Goal: Check status: Check status

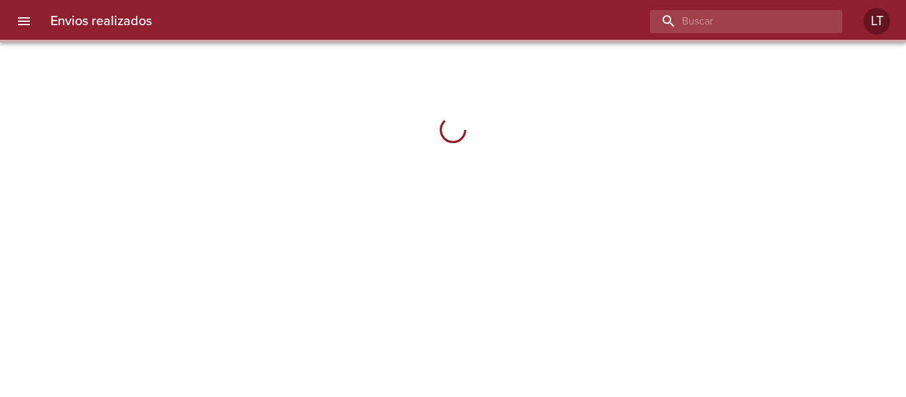
click at [777, 19] on input "buscar" at bounding box center [735, 21] width 170 height 23
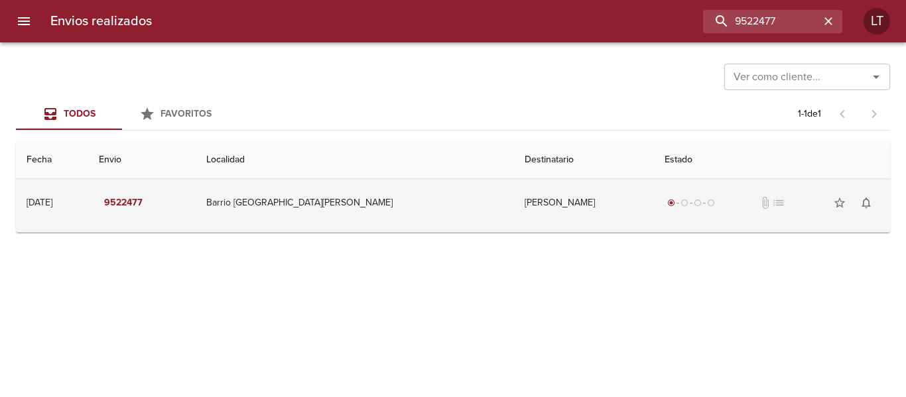
click at [514, 208] on td "[PERSON_NAME]" at bounding box center [584, 203] width 140 height 48
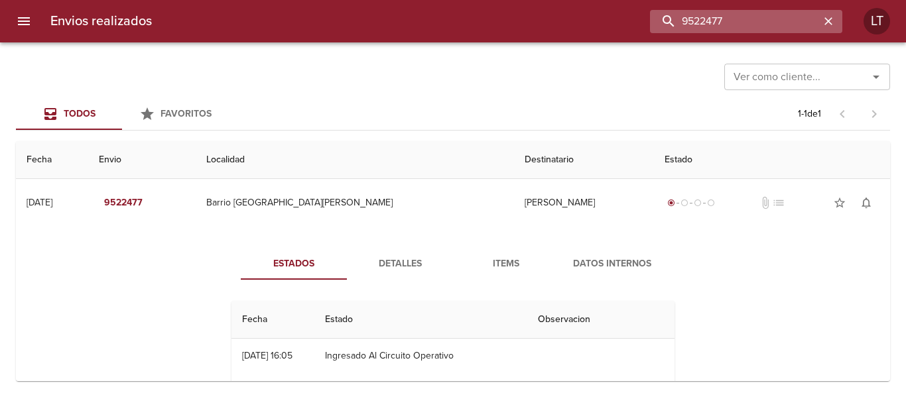
click at [768, 21] on input "9522477" at bounding box center [735, 21] width 170 height 23
paste input "38063"
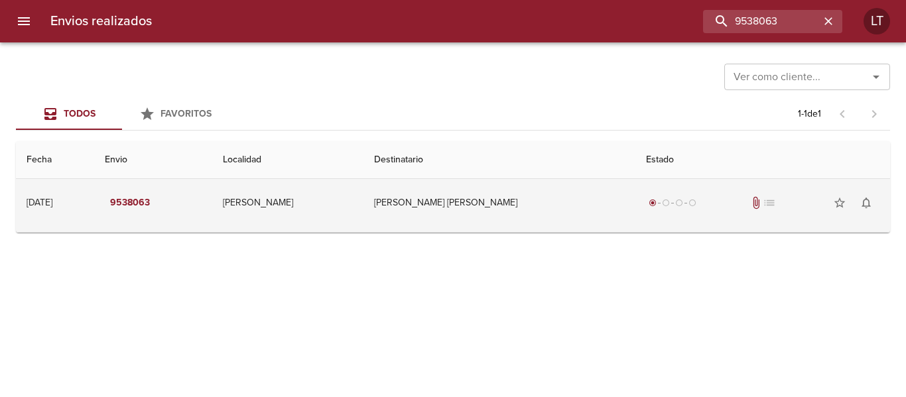
click at [364, 218] on td "[PERSON_NAME]" at bounding box center [287, 203] width 151 height 48
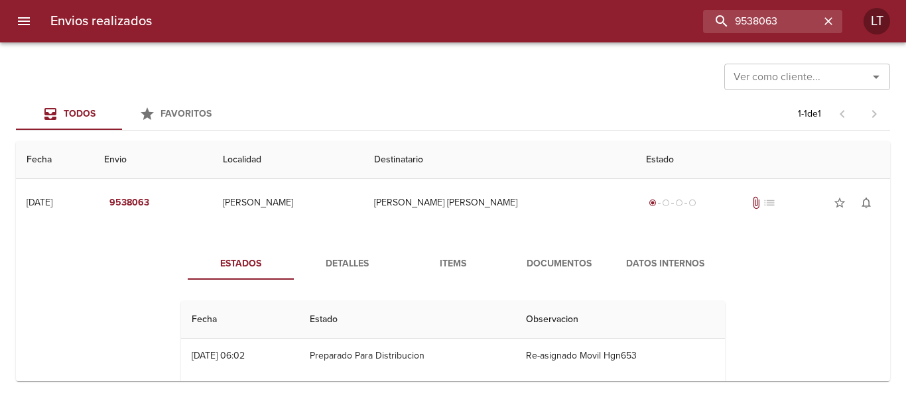
click at [338, 271] on span "Detalles" at bounding box center [347, 264] width 90 height 17
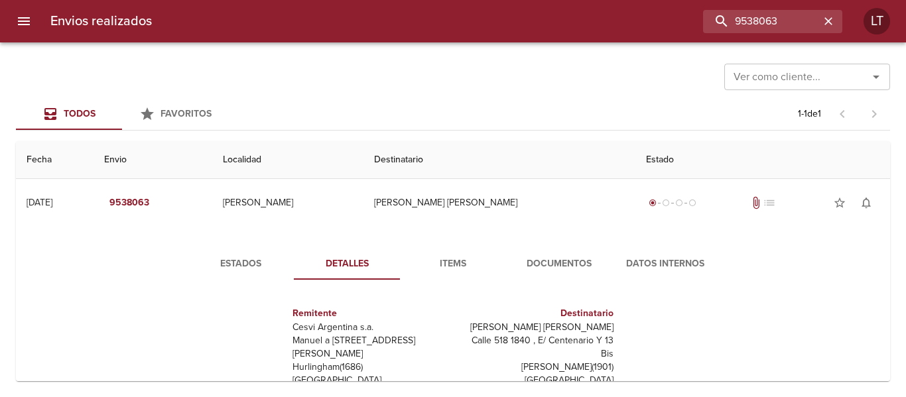
scroll to position [20, 0]
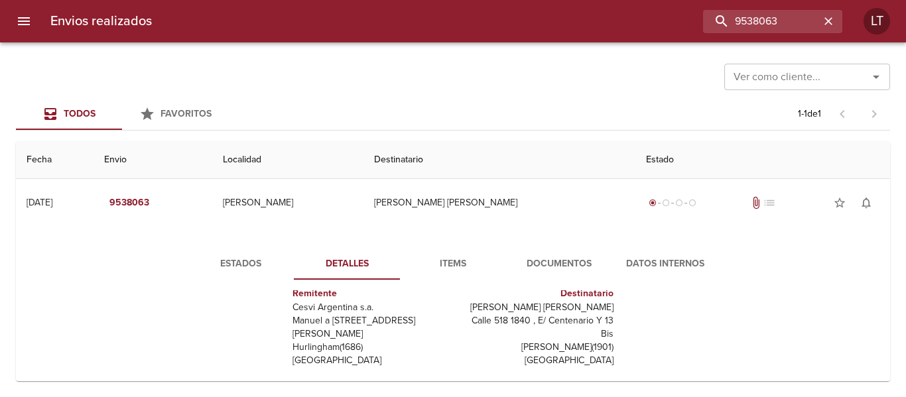
click at [527, 261] on span "Documentos" at bounding box center [559, 264] width 90 height 17
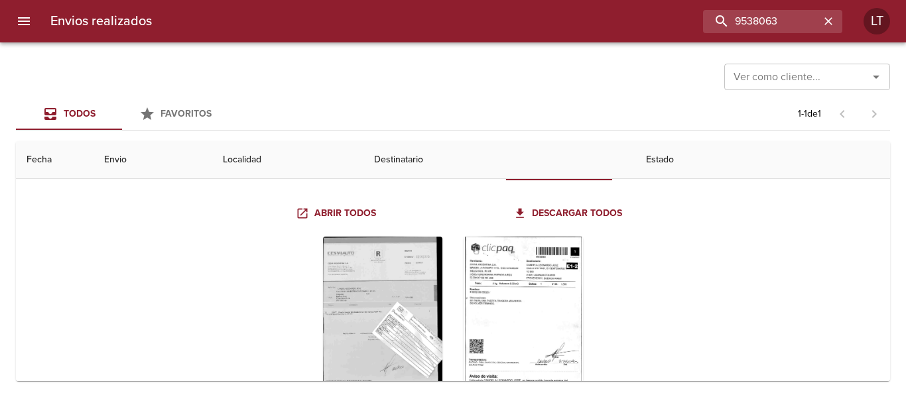
scroll to position [133, 0]
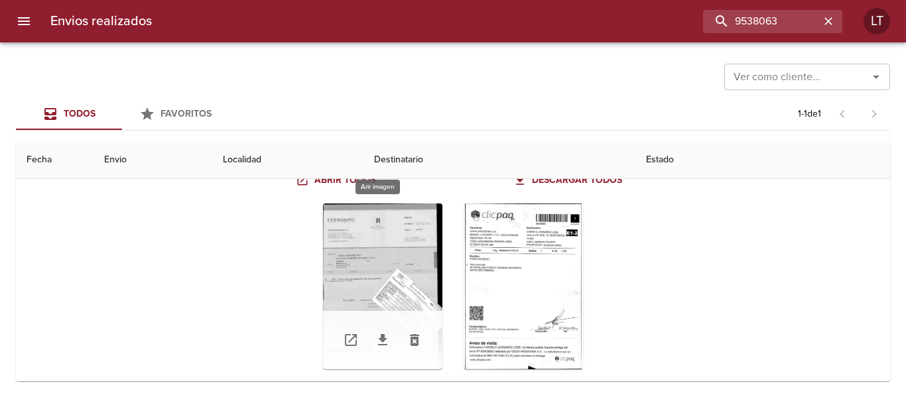
click at [413, 282] on div "Tabla de envíos del cliente" at bounding box center [382, 287] width 119 height 166
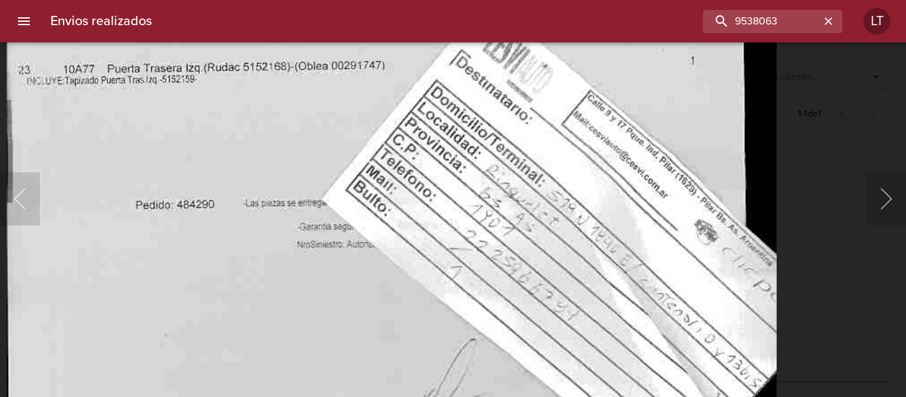
click at [491, 360] on img "Lightbox" at bounding box center [392, 114] width 770 height 1068
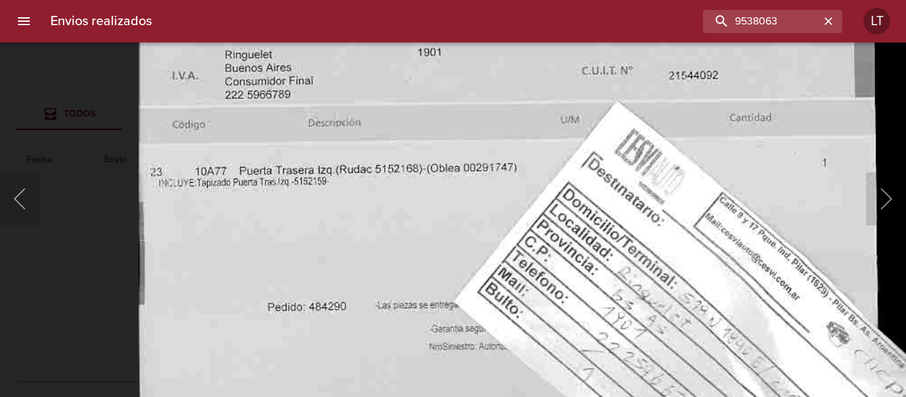
click at [401, 364] on img "Lightbox" at bounding box center [524, 216] width 770 height 1068
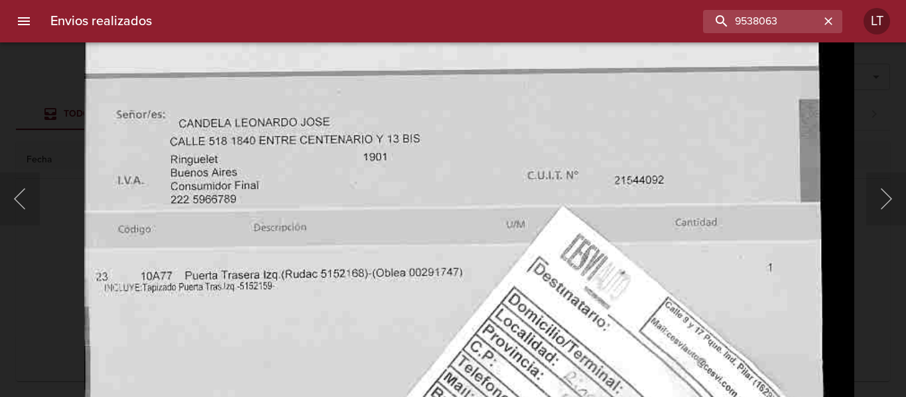
click at [462, 312] on img "Lightbox" at bounding box center [469, 321] width 770 height 1068
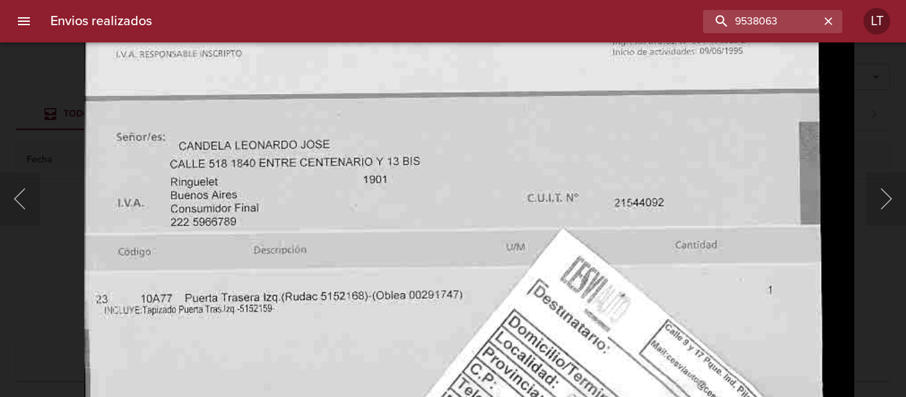
click at [421, 233] on img "Lightbox" at bounding box center [469, 344] width 770 height 1068
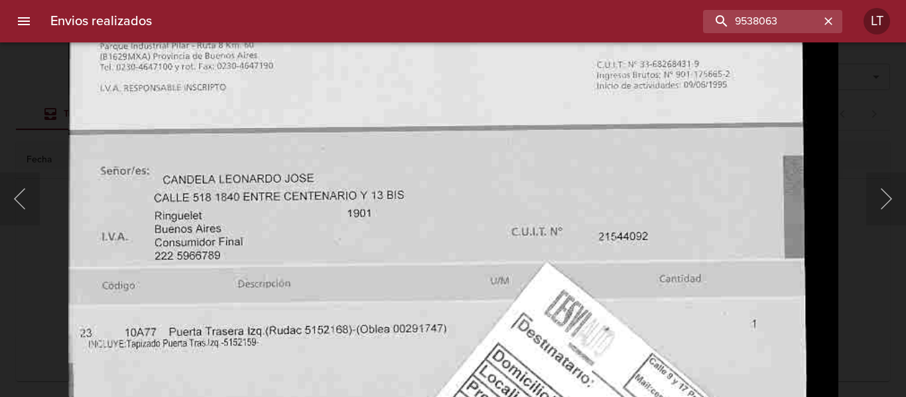
click at [506, 232] on img "Lightbox" at bounding box center [453, 377] width 770 height 1068
click at [811, 251] on img "Lightbox" at bounding box center [453, 377] width 770 height 1068
click at [831, 252] on img "Lightbox" at bounding box center [453, 377] width 770 height 1068
click at [860, 257] on div "Lightbox" at bounding box center [453, 198] width 906 height 397
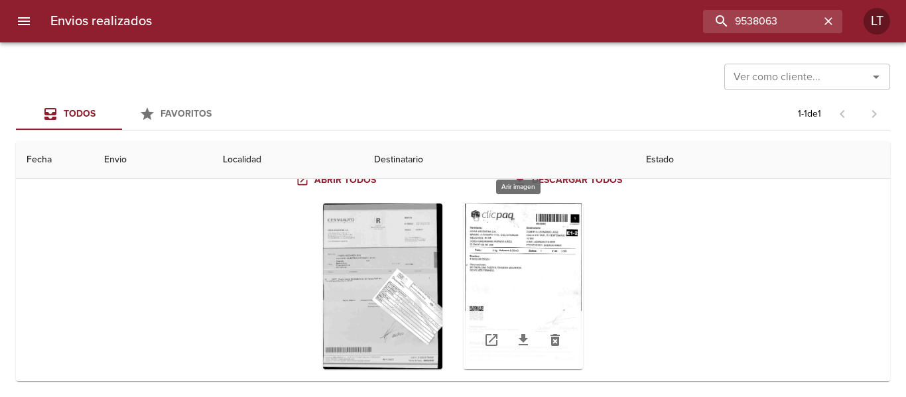
click at [532, 263] on div "Tabla de envíos del cliente" at bounding box center [523, 287] width 119 height 166
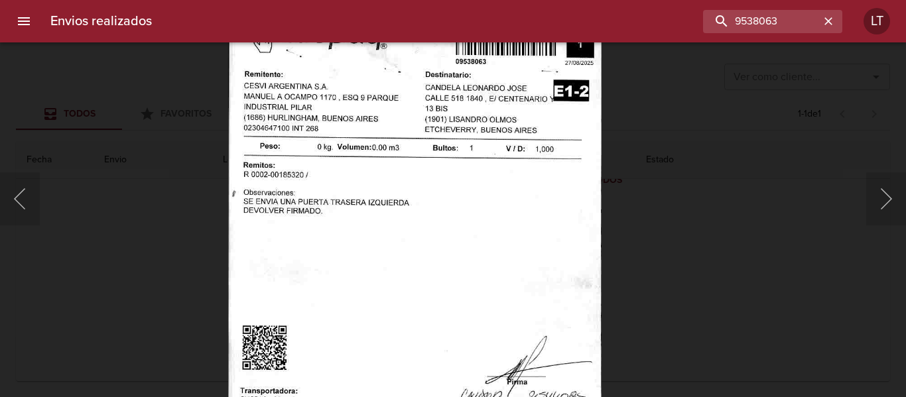
click at [468, 257] on img "Lightbox" at bounding box center [415, 262] width 374 height 532
click at [759, 284] on div "Lightbox" at bounding box center [453, 198] width 906 height 397
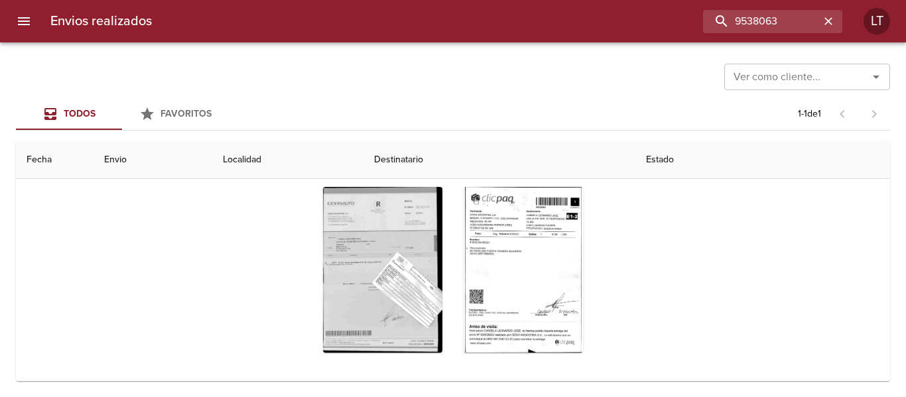
scroll to position [159, 0]
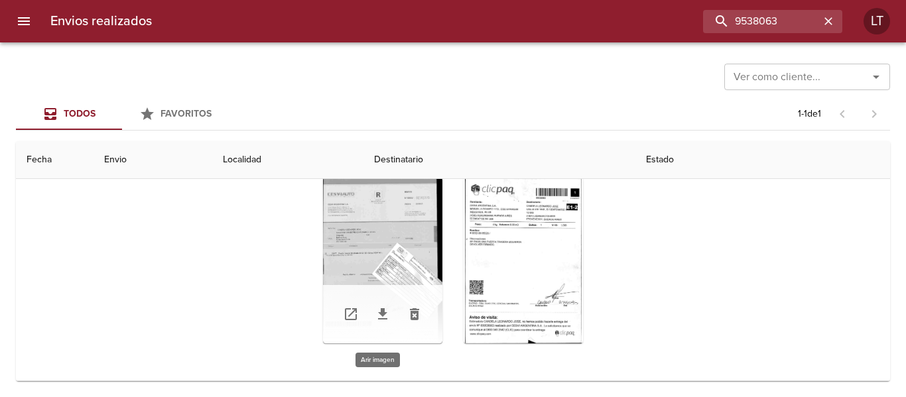
click at [381, 235] on div "Tabla de envíos del cliente" at bounding box center [382, 261] width 119 height 166
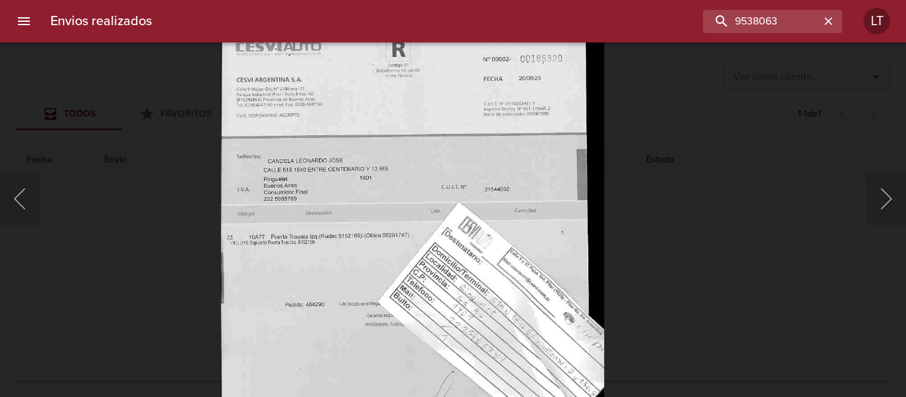
click at [435, 299] on img "Lightbox" at bounding box center [412, 260] width 383 height 532
click at [677, 289] on div "Lightbox" at bounding box center [453, 198] width 906 height 397
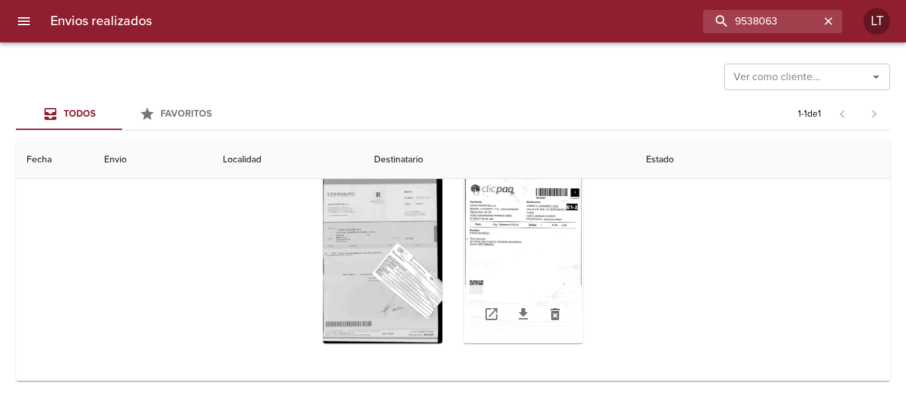
click at [502, 251] on div "Tabla de envíos del cliente" at bounding box center [523, 261] width 119 height 166
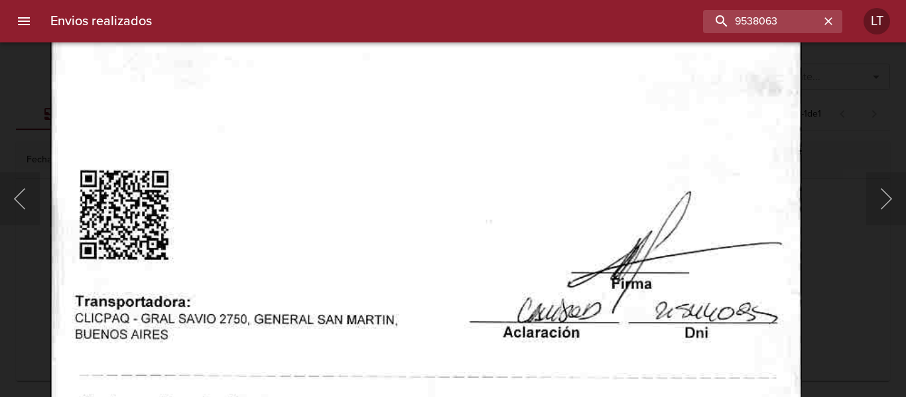
click at [404, 238] on img "Lightbox" at bounding box center [426, 42] width 752 height 1068
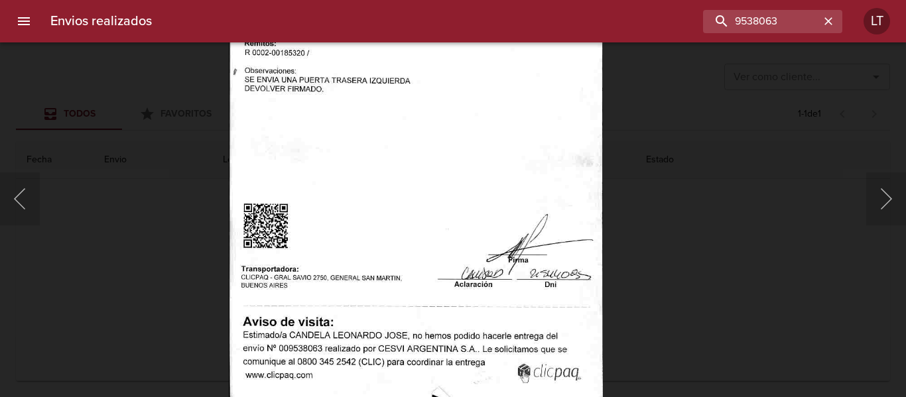
click at [709, 261] on div "Lightbox" at bounding box center [453, 198] width 906 height 397
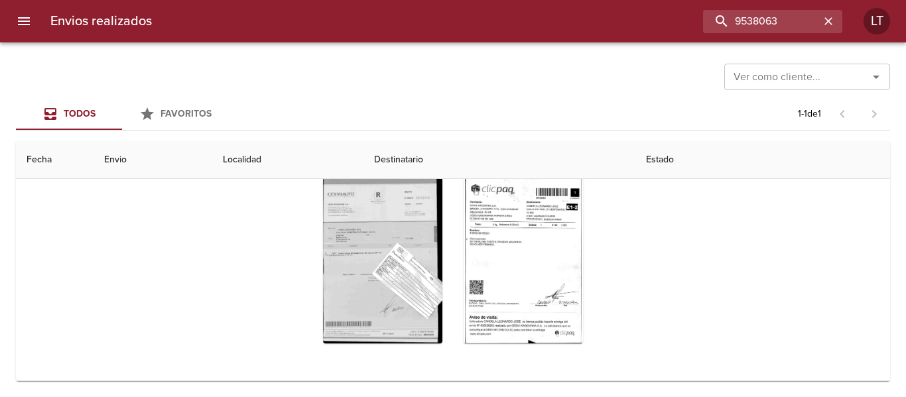
scroll to position [0, 0]
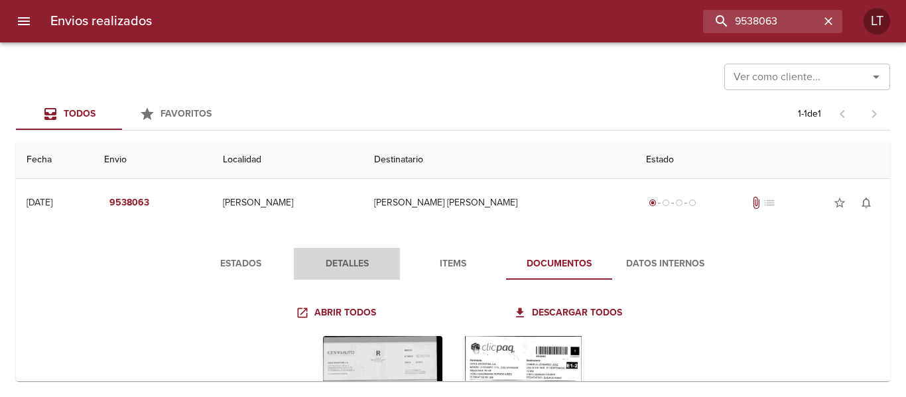
click at [346, 260] on span "Detalles" at bounding box center [347, 264] width 90 height 17
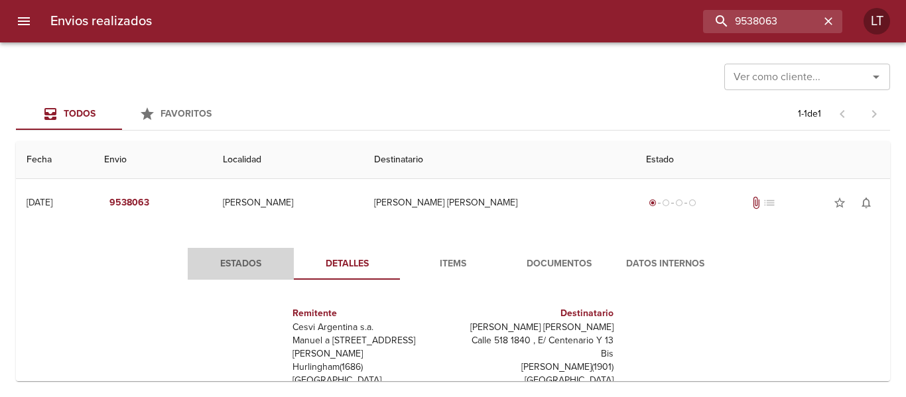
click at [226, 271] on span "Estados" at bounding box center [241, 264] width 90 height 17
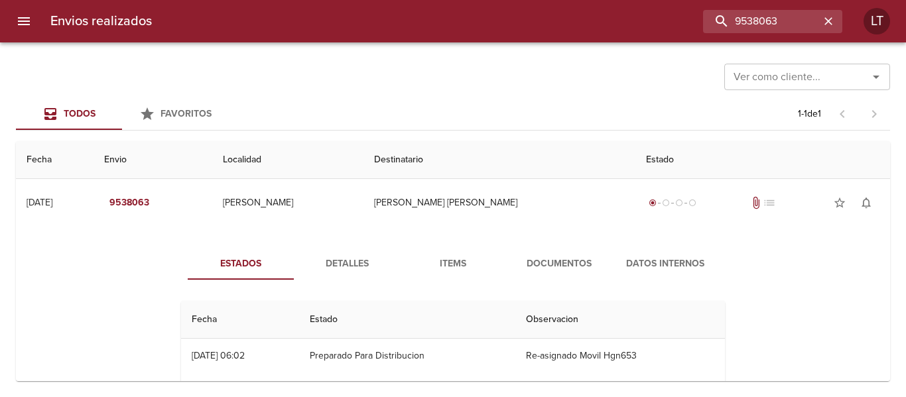
click at [345, 266] on span "Detalles" at bounding box center [347, 264] width 90 height 17
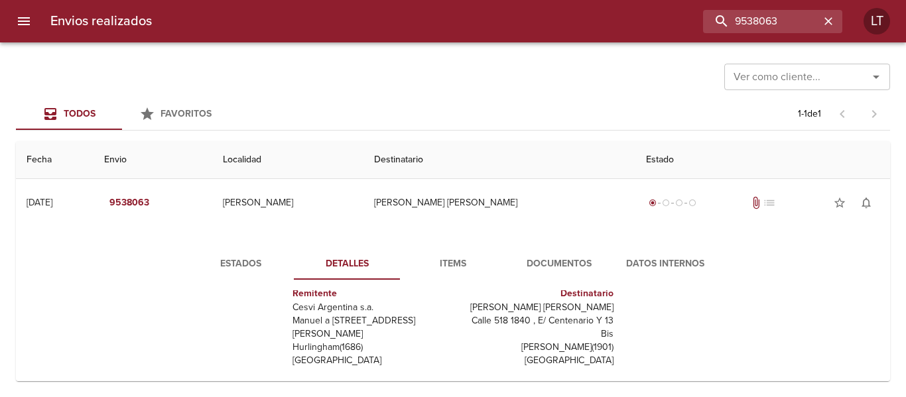
click at [543, 267] on span "Documentos" at bounding box center [559, 264] width 90 height 17
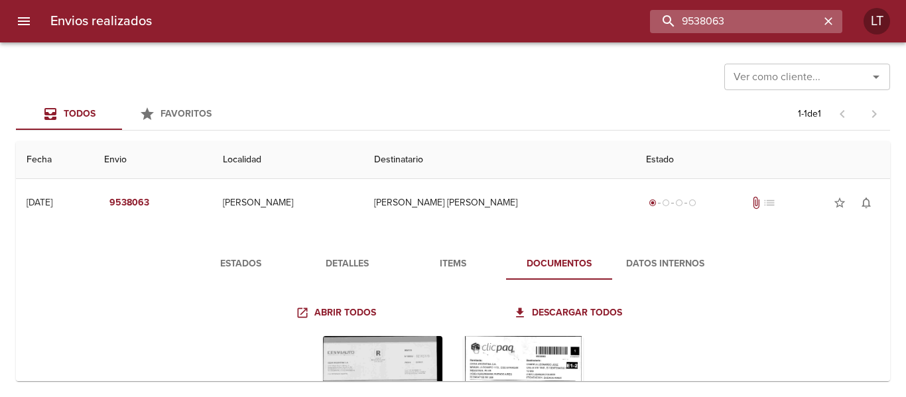
click at [785, 23] on input "9538063" at bounding box center [735, 21] width 170 height 23
paste input "41457"
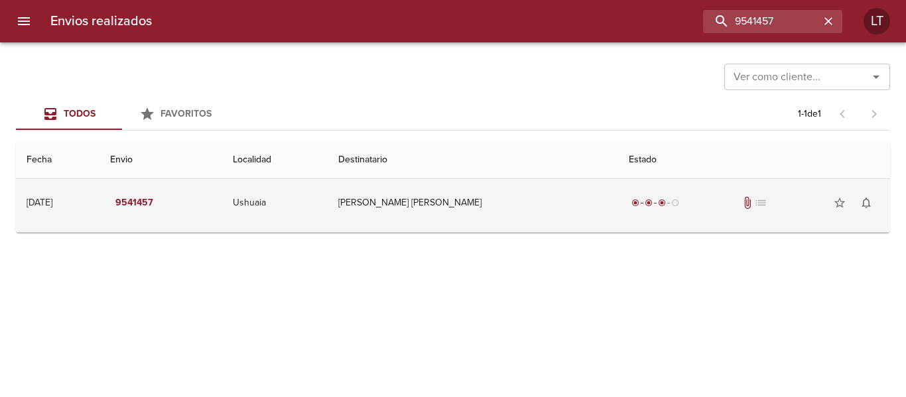
click at [551, 208] on td "[PERSON_NAME] [PERSON_NAME]" at bounding box center [473, 203] width 291 height 48
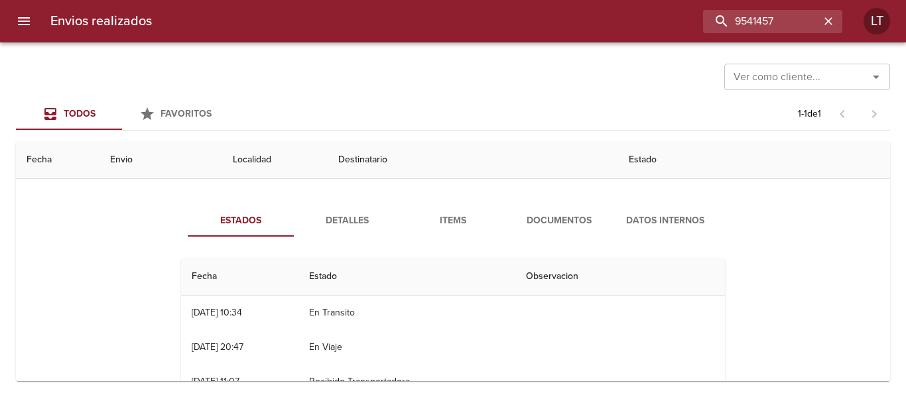
scroll to position [66, 0]
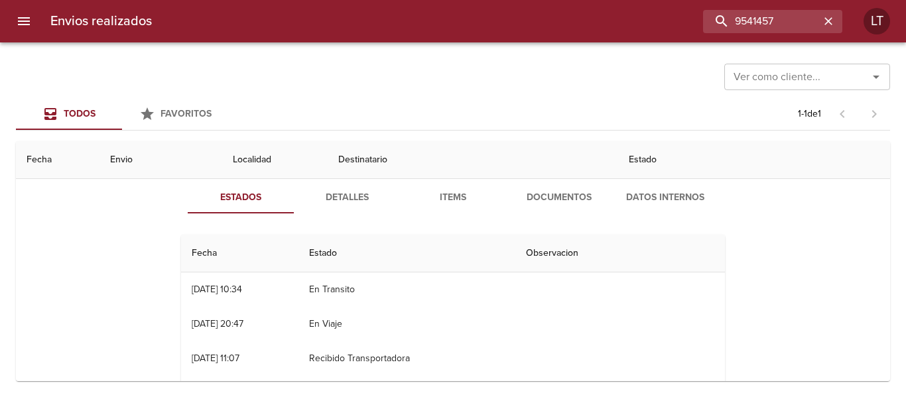
click at [331, 206] on button "Detalles" at bounding box center [347, 198] width 106 height 32
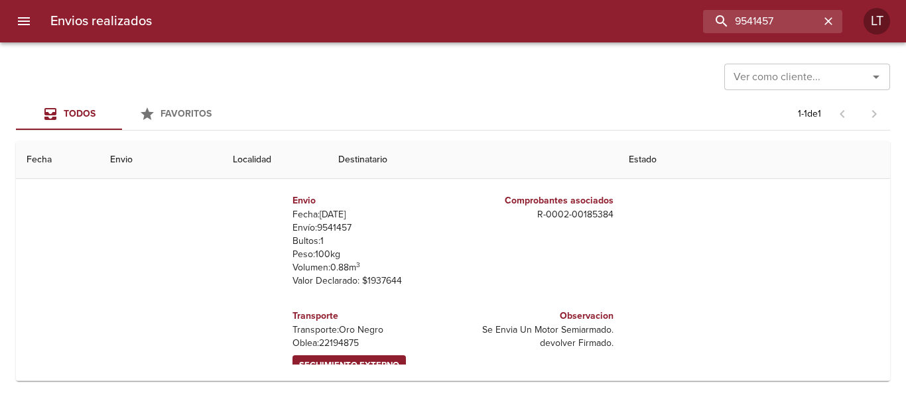
scroll to position [46, 0]
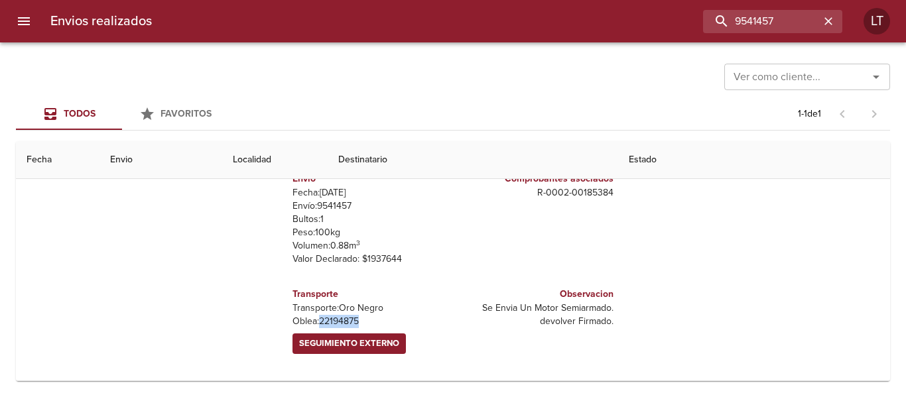
drag, startPoint x: 354, startPoint y: 324, endPoint x: 314, endPoint y: 321, distance: 39.9
click at [314, 321] on p "[PERSON_NAME]: 22194875" at bounding box center [370, 321] width 155 height 13
copy p "22194875"
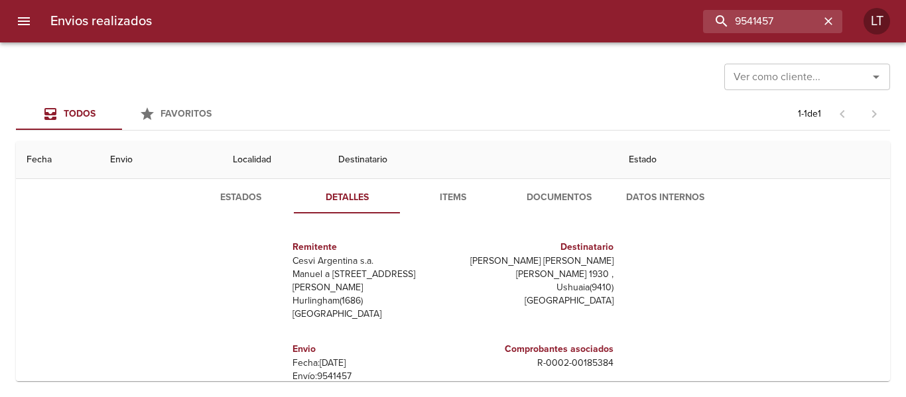
scroll to position [0, 0]
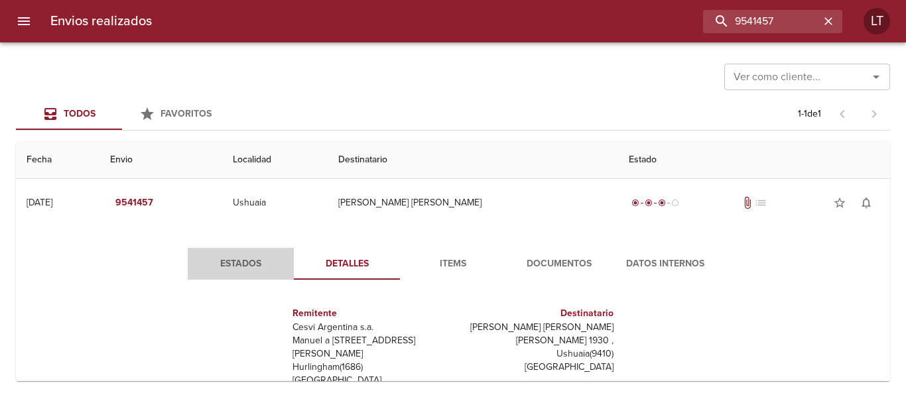
click at [221, 264] on span "Estados" at bounding box center [241, 264] width 90 height 17
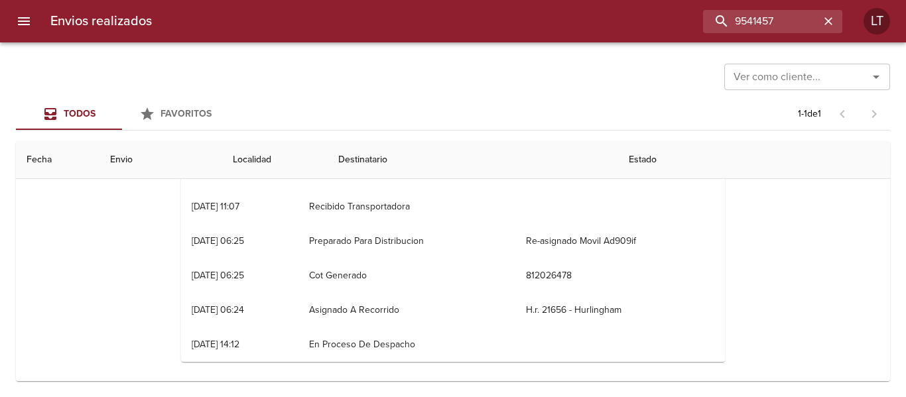
scroll to position [191, 0]
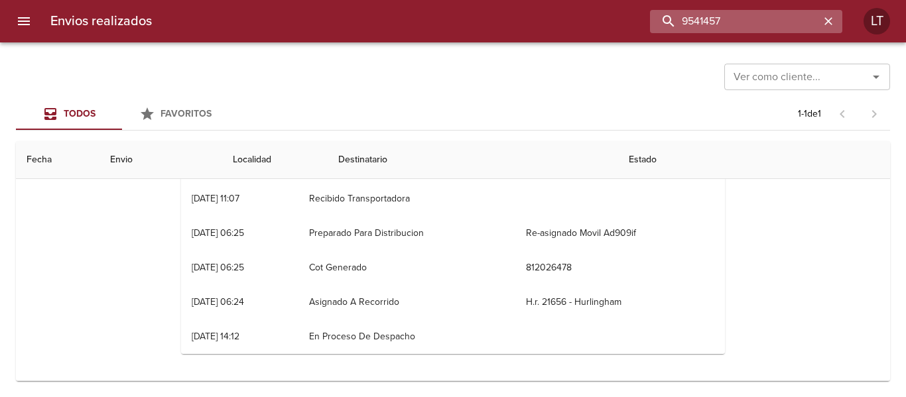
click at [782, 17] on input "9541457" at bounding box center [735, 21] width 170 height 23
paste input "38063"
type input "9538063"
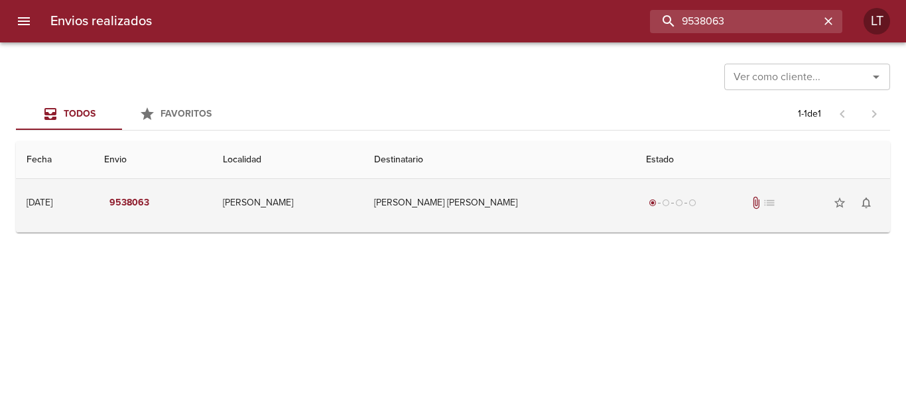
scroll to position [0, 0]
click at [364, 196] on td "[PERSON_NAME]" at bounding box center [287, 203] width 151 height 48
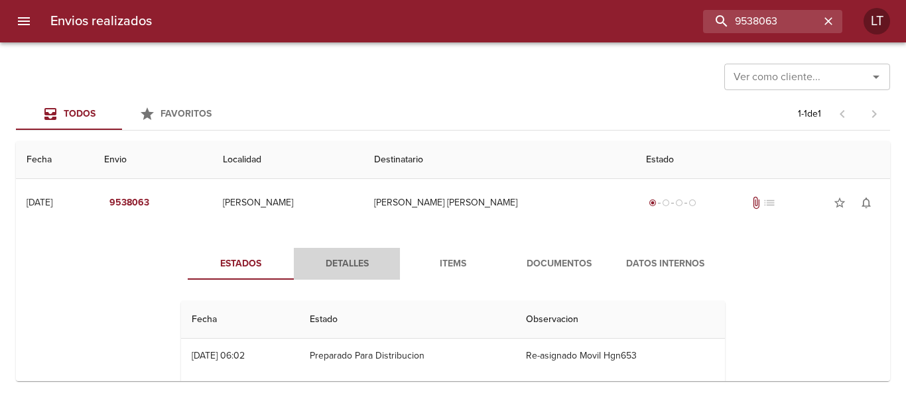
click at [326, 255] on button "Detalles" at bounding box center [347, 264] width 106 height 32
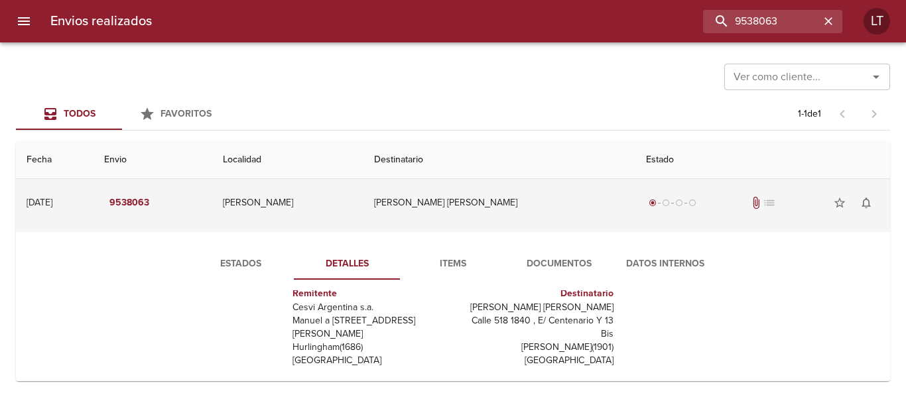
click at [580, 205] on td "[PERSON_NAME] [PERSON_NAME]" at bounding box center [500, 203] width 272 height 48
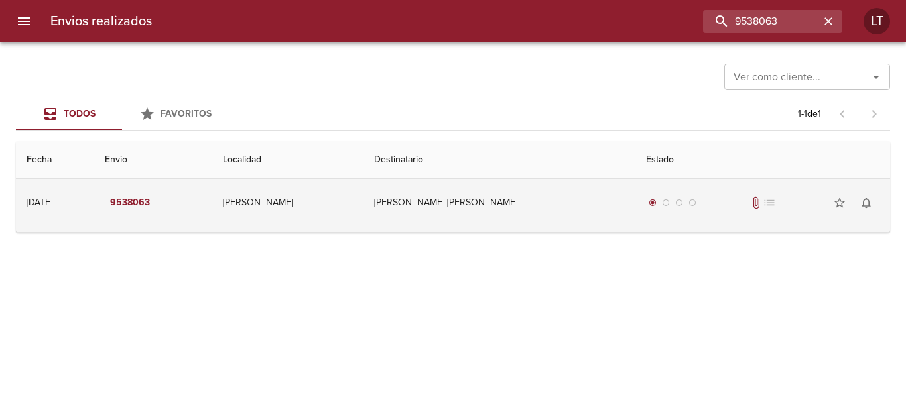
click at [575, 205] on td "[PERSON_NAME] [PERSON_NAME]" at bounding box center [500, 203] width 272 height 48
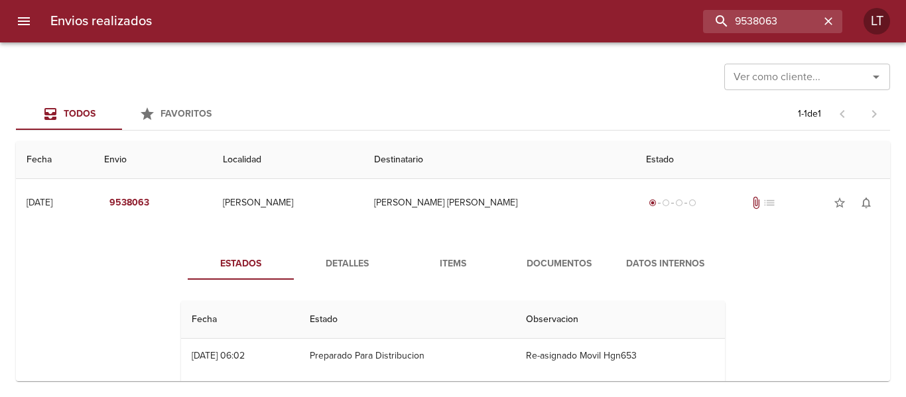
scroll to position [66, 0]
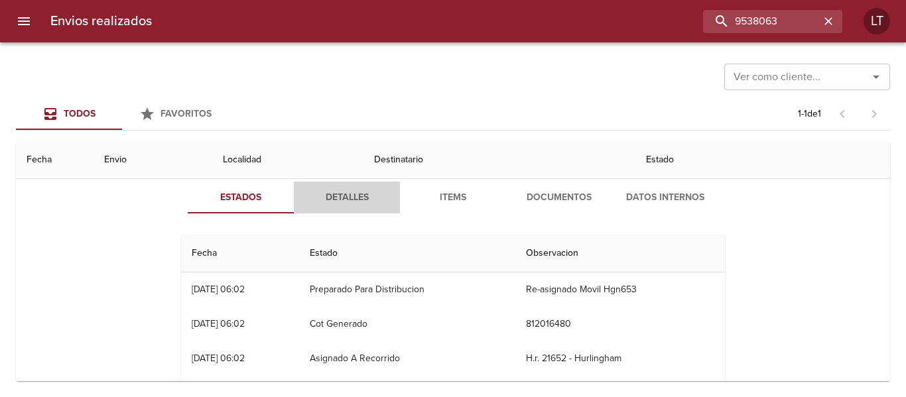
click at [338, 202] on span "Detalles" at bounding box center [347, 198] width 90 height 17
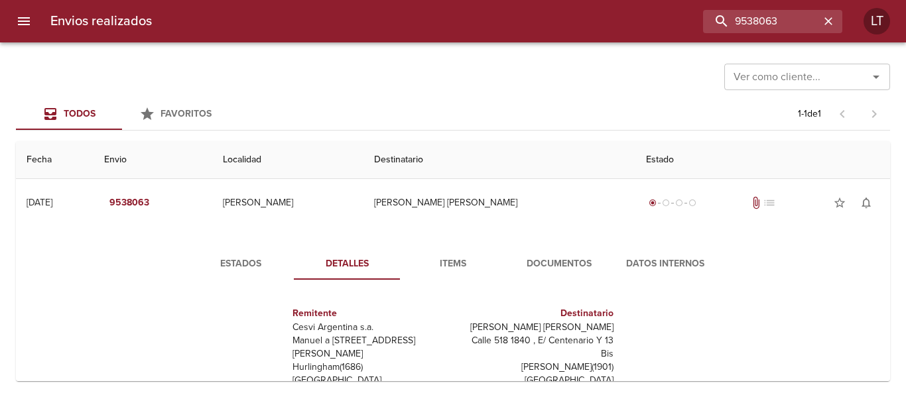
click at [245, 257] on span "Estados" at bounding box center [241, 264] width 90 height 17
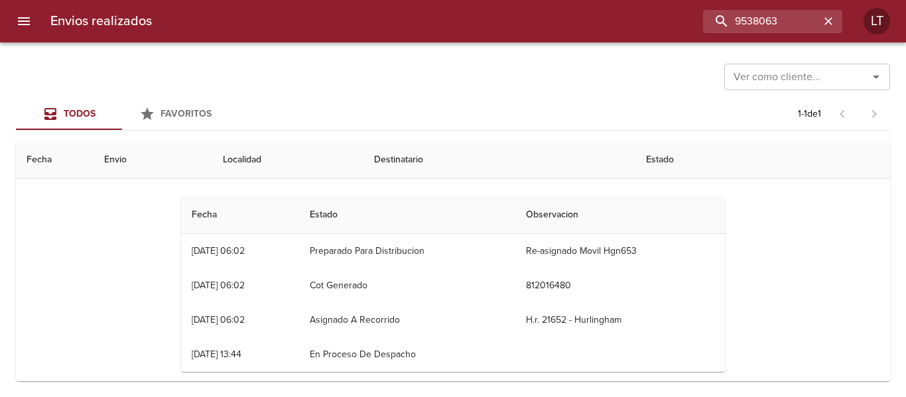
scroll to position [123, 0]
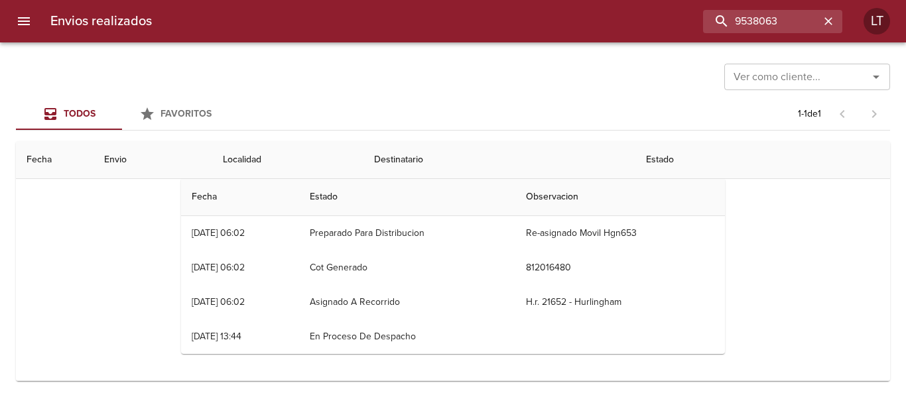
drag, startPoint x: 575, startPoint y: 304, endPoint x: 555, endPoint y: 304, distance: 19.9
click at [555, 304] on td "H.r. 21652 - Hurlingham" at bounding box center [620, 302] width 210 height 34
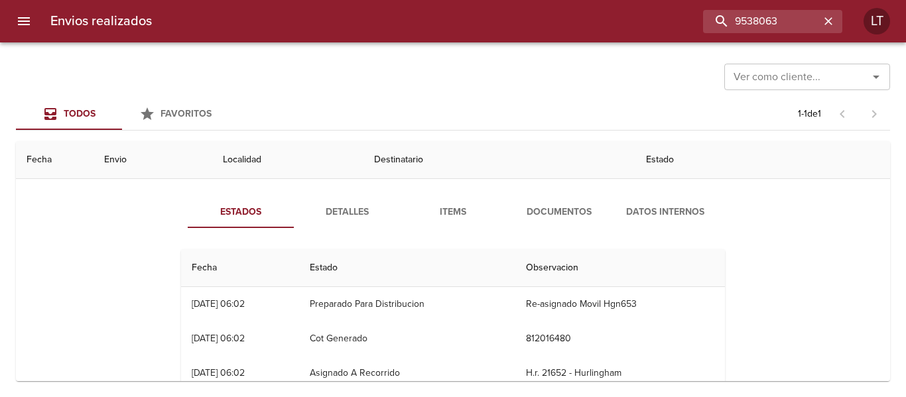
scroll to position [0, 0]
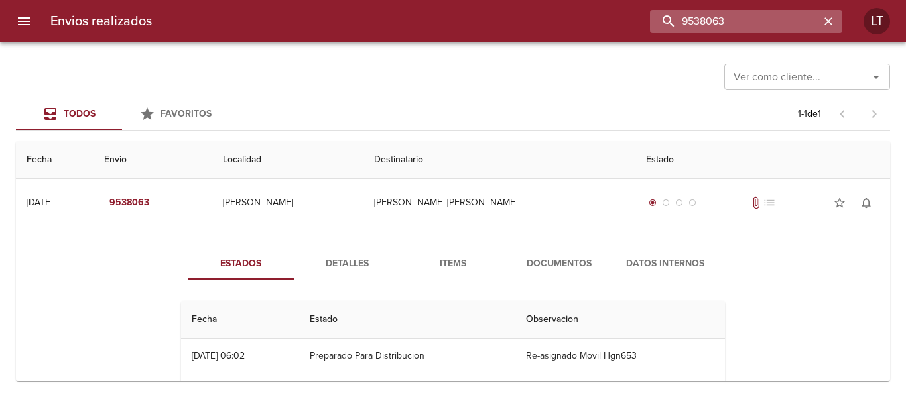
click at [751, 23] on input "9538063" at bounding box center [735, 21] width 170 height 23
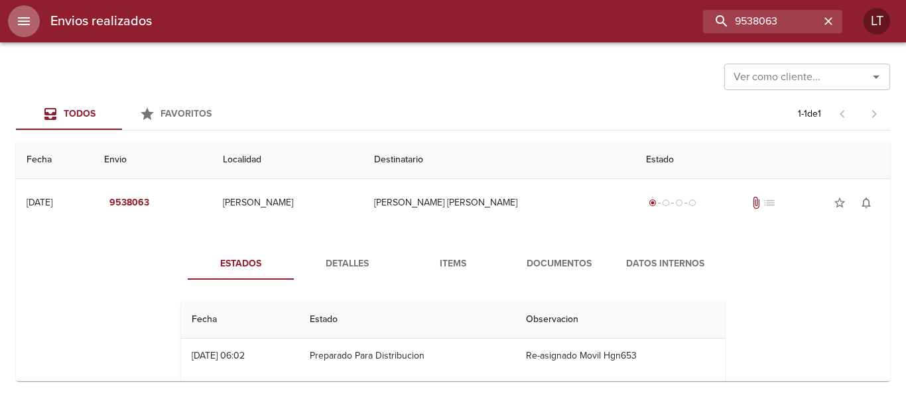
click at [30, 22] on icon "menu" at bounding box center [24, 21] width 12 height 8
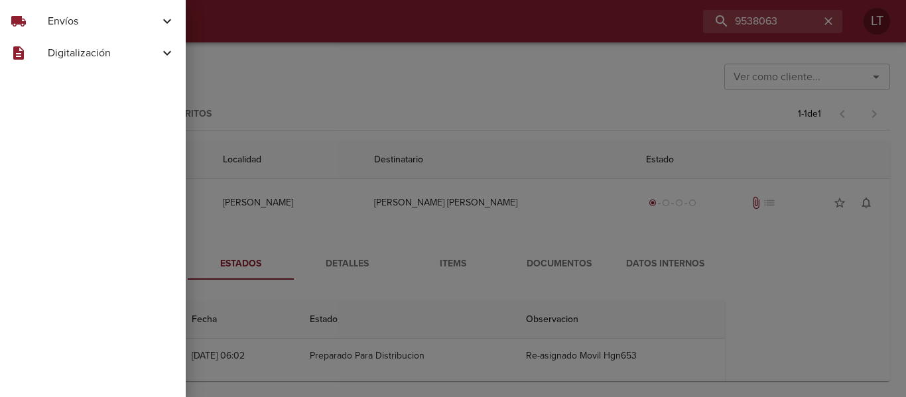
click at [78, 17] on span "Envíos" at bounding box center [103, 21] width 111 height 16
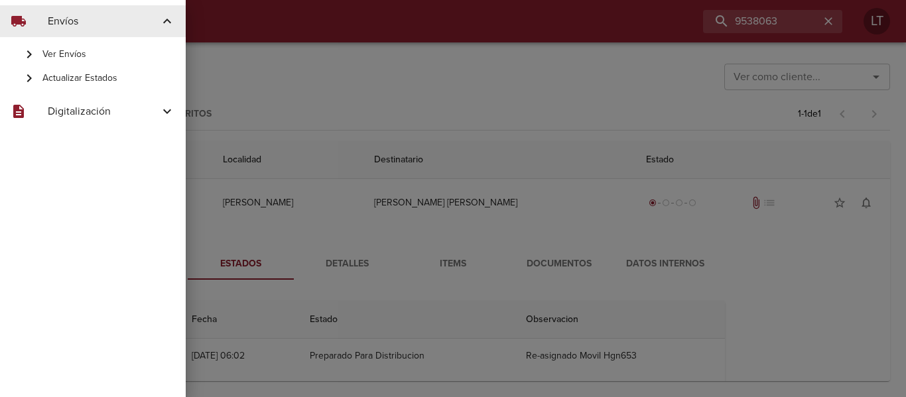
click at [92, 77] on span "Actualizar Estados" at bounding box center [108, 78] width 133 height 13
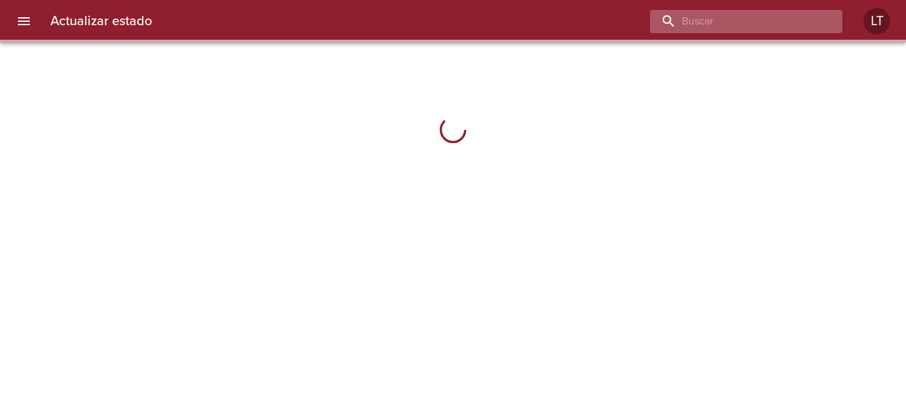
click at [750, 10] on input "buscar" at bounding box center [735, 21] width 170 height 23
paste input "9538063"
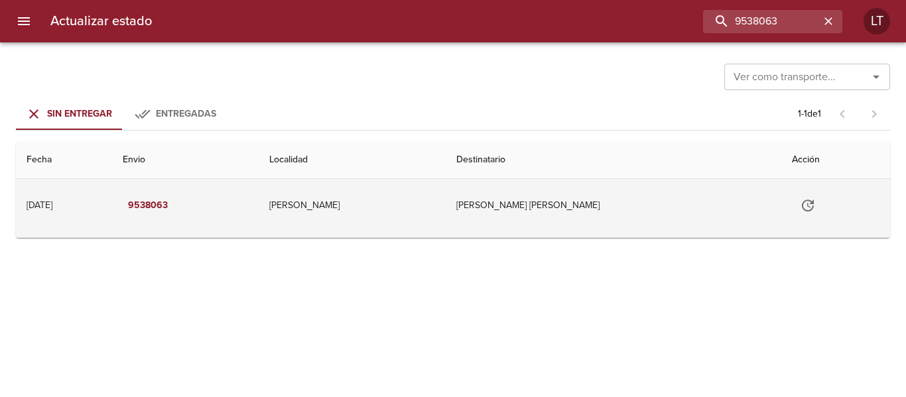
click at [435, 196] on td "[PERSON_NAME]" at bounding box center [352, 205] width 187 height 53
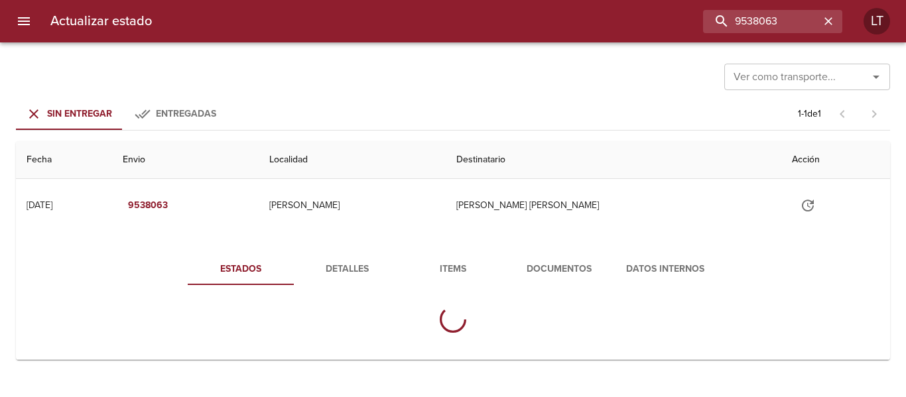
click at [537, 255] on button "Documentos" at bounding box center [559, 269] width 106 height 32
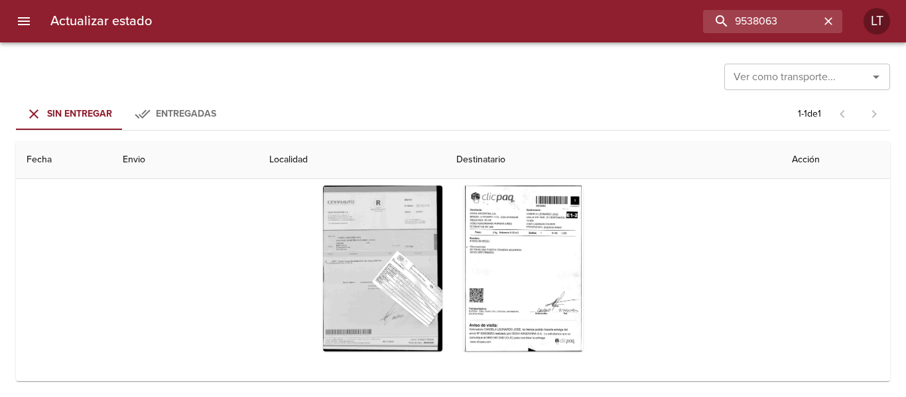
scroll to position [164, 0]
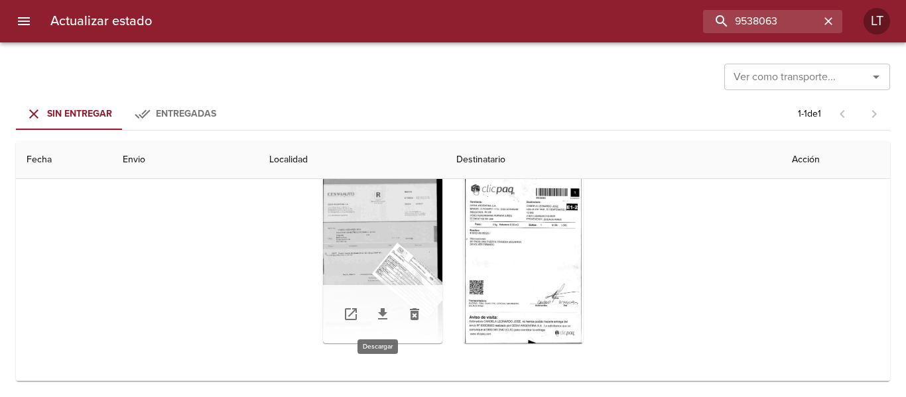
click at [379, 308] on icon "Tabla de envíos del cliente" at bounding box center [382, 313] width 9 height 11
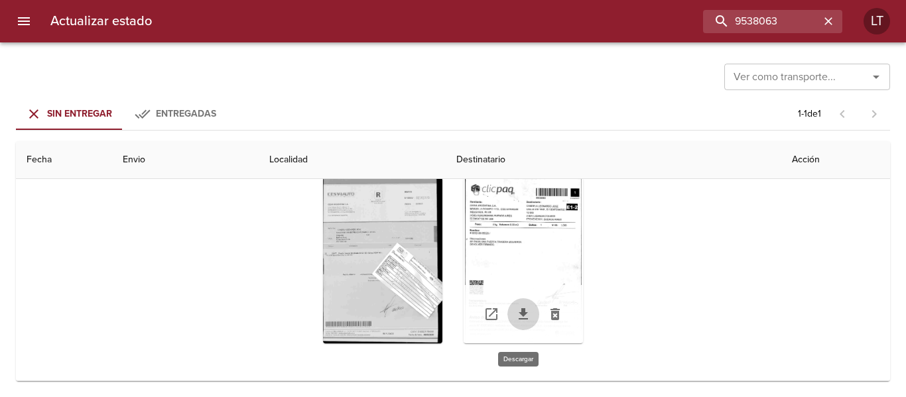
click at [524, 317] on icon "Tabla de envíos del cliente" at bounding box center [523, 314] width 16 height 16
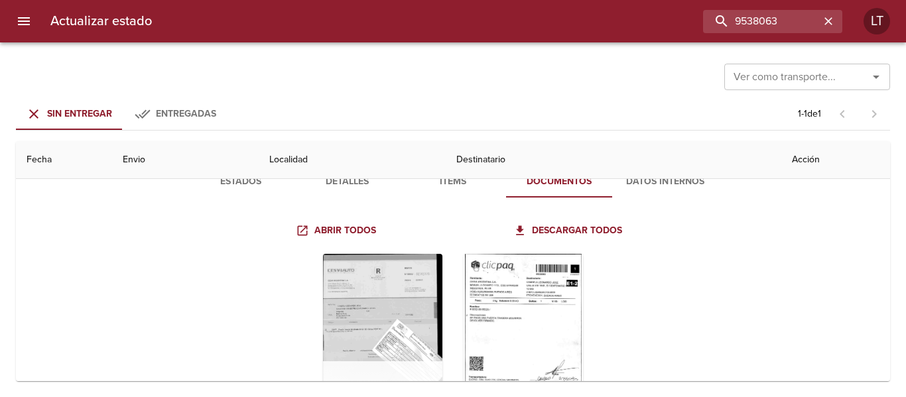
scroll to position [0, 0]
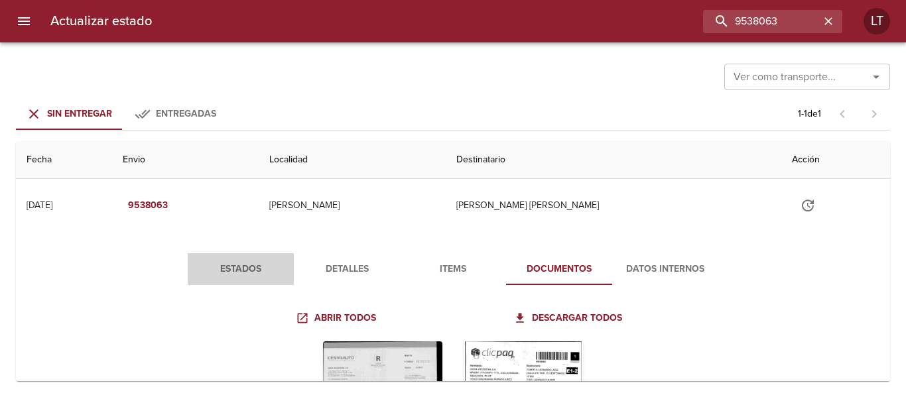
click at [253, 264] on span "Estados" at bounding box center [241, 269] width 90 height 17
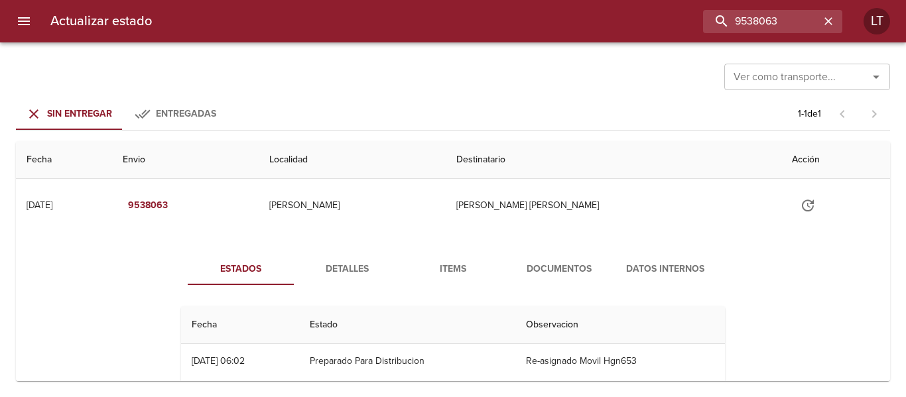
click at [338, 273] on span "Detalles" at bounding box center [347, 269] width 90 height 17
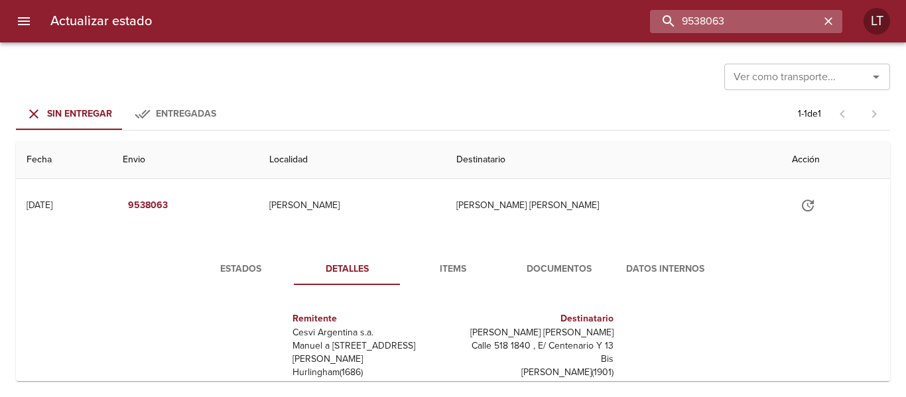
click at [736, 10] on input "9538063" at bounding box center [735, 21] width 170 height 23
paste input "41457"
type input "9541457"
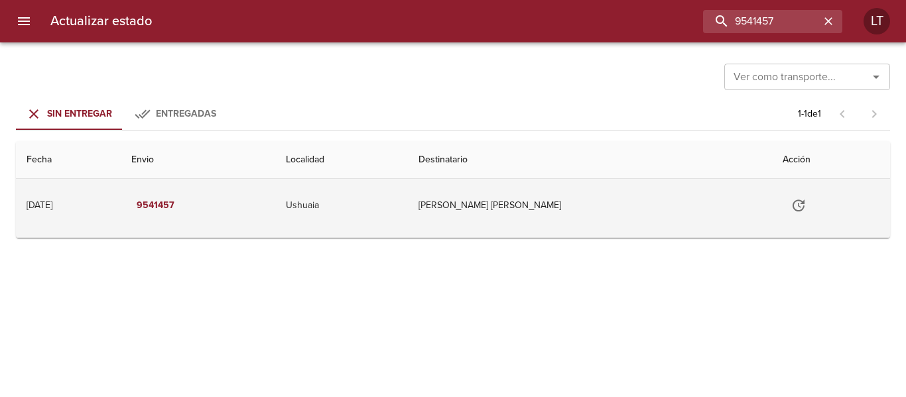
click at [400, 216] on td "Ushuaia" at bounding box center [341, 205] width 133 height 53
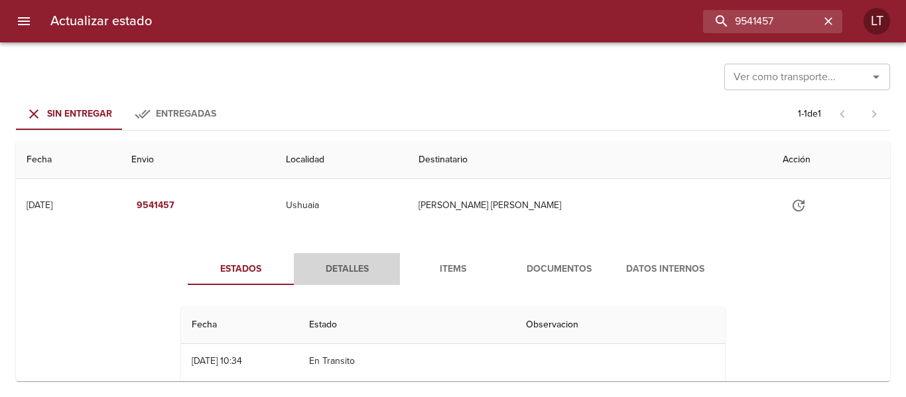
click at [346, 256] on button "Detalles" at bounding box center [347, 269] width 106 height 32
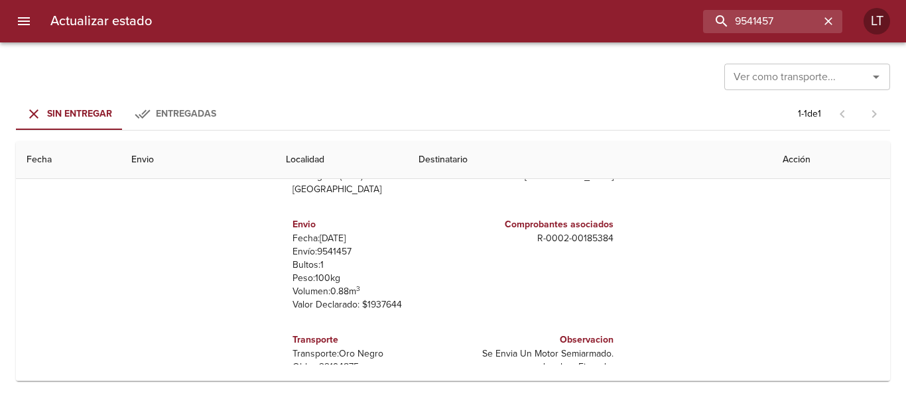
scroll to position [46, 0]
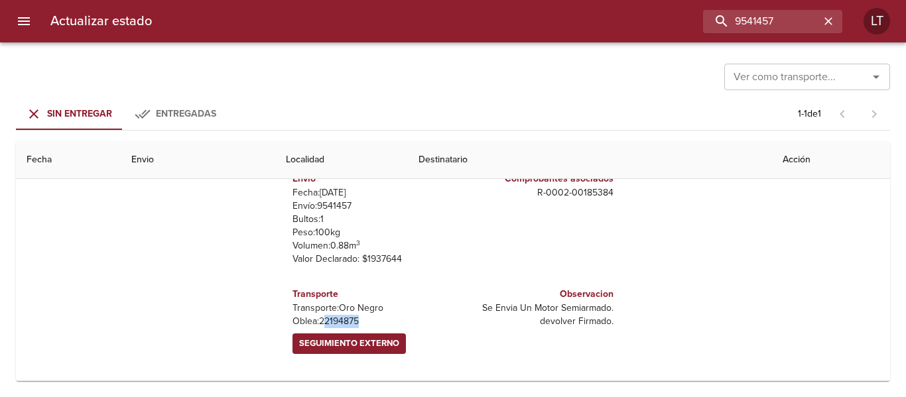
drag, startPoint x: 360, startPoint y: 325, endPoint x: 316, endPoint y: 319, distance: 44.8
click at [316, 319] on p "[PERSON_NAME]: 22194875" at bounding box center [370, 321] width 155 height 13
click at [336, 349] on span "Seguimiento Externo" at bounding box center [349, 343] width 100 height 15
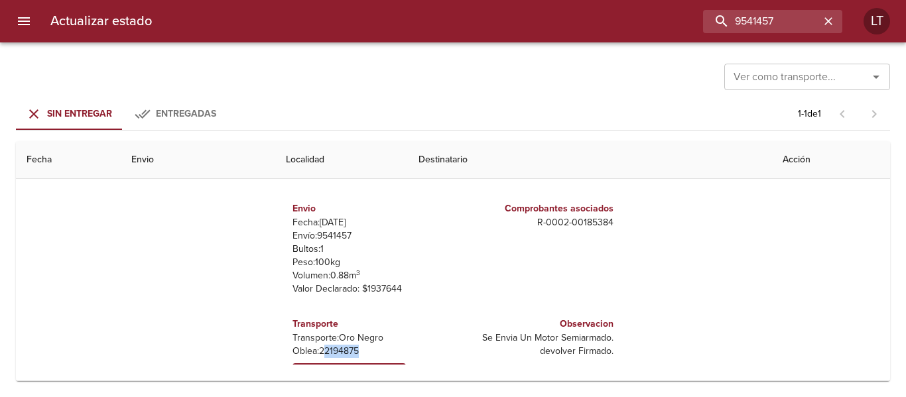
scroll to position [0, 0]
